Goal: Find specific page/section: Find specific page/section

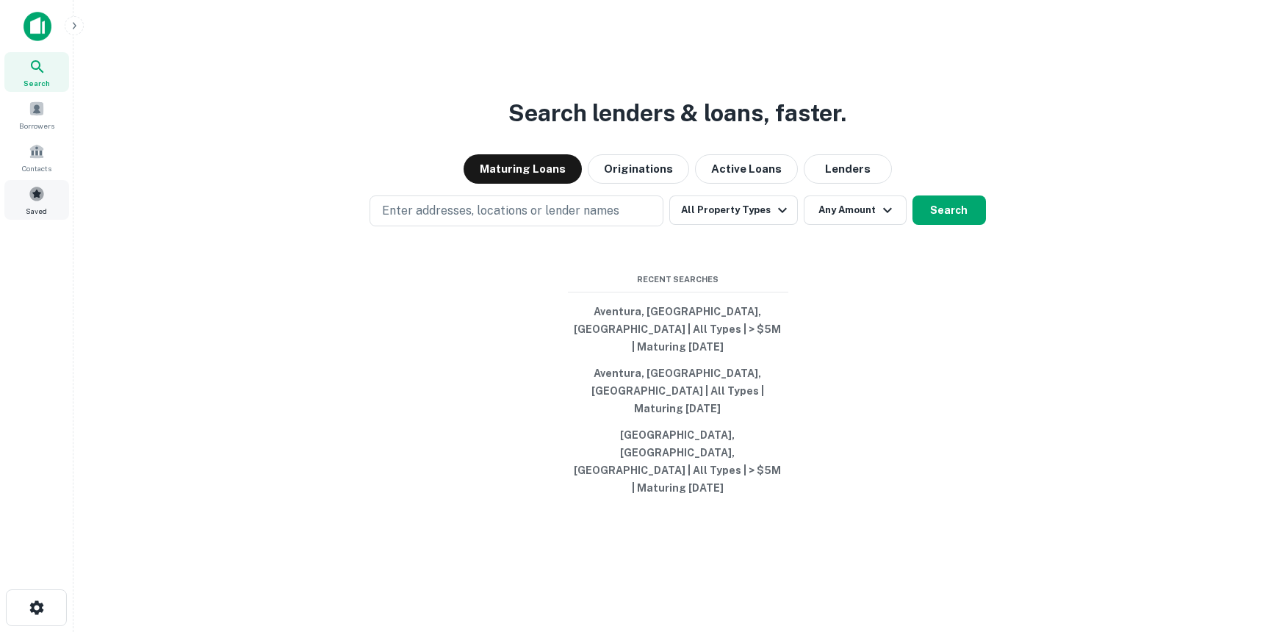
click at [35, 189] on span at bounding box center [37, 194] width 16 height 16
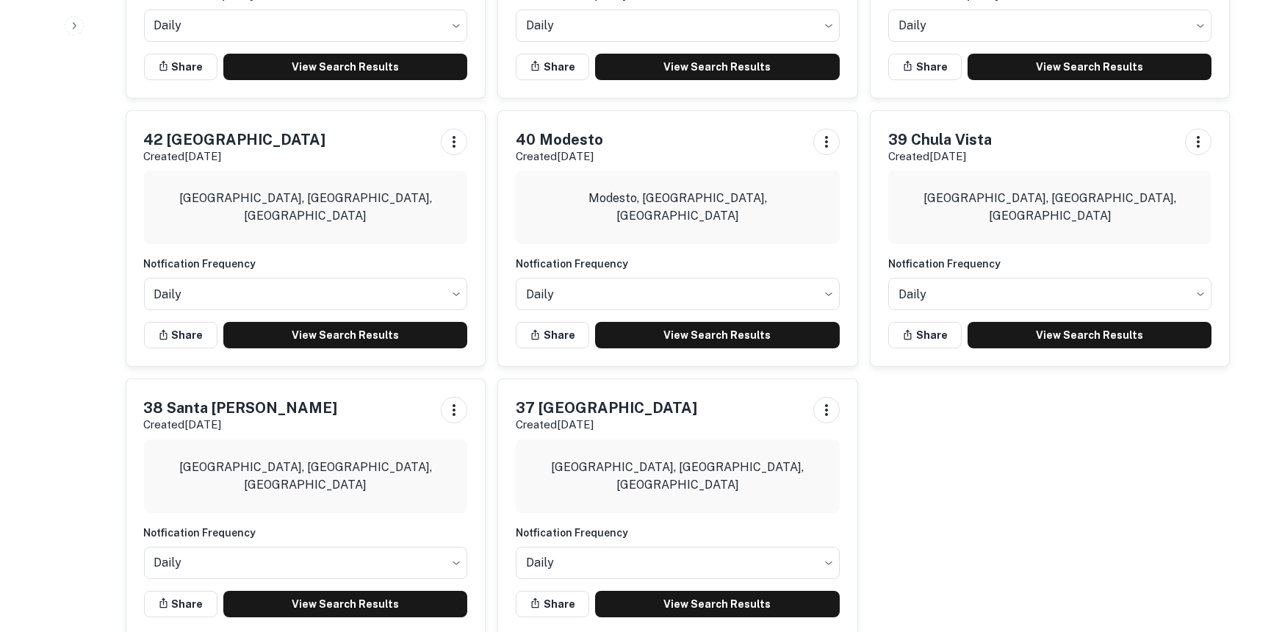
scroll to position [1389, 0]
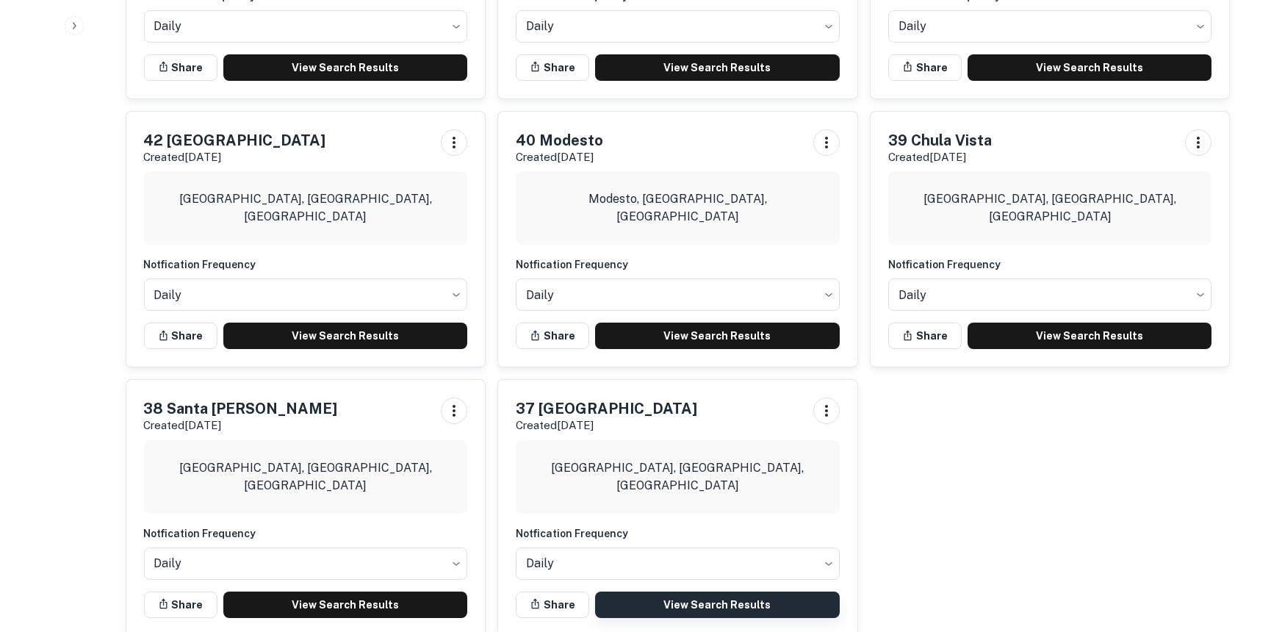
click at [699, 591] on link "View Search Results" at bounding box center [717, 604] width 245 height 26
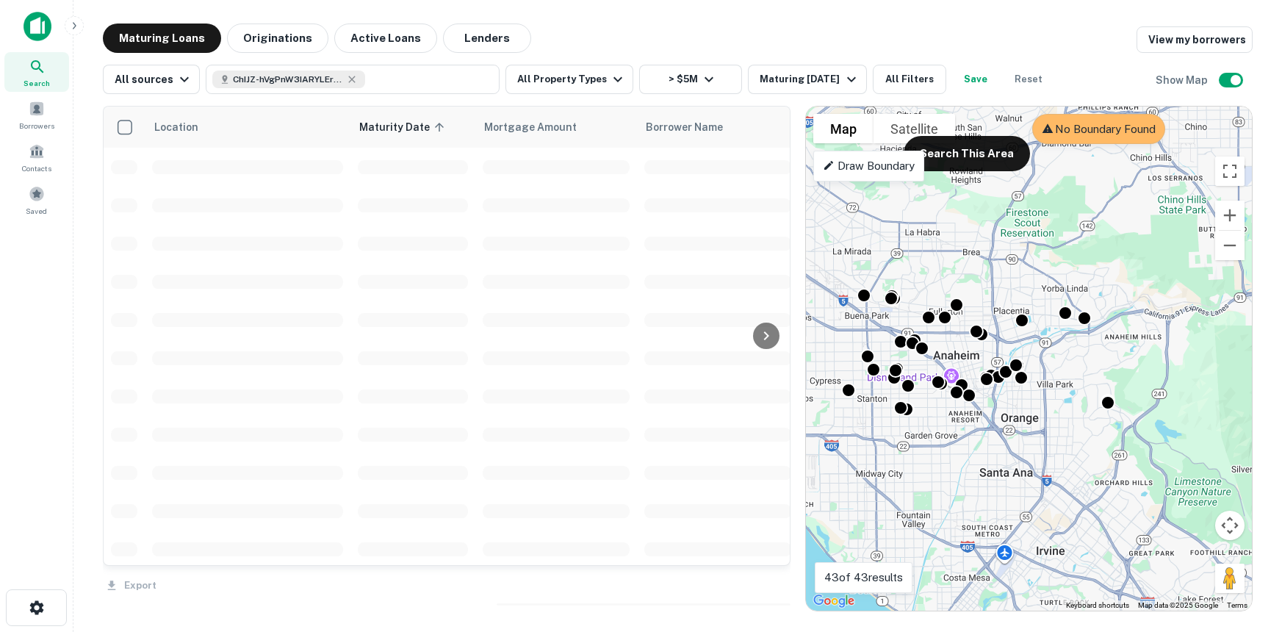
scroll to position [3, 0]
